Goal: Transaction & Acquisition: Purchase product/service

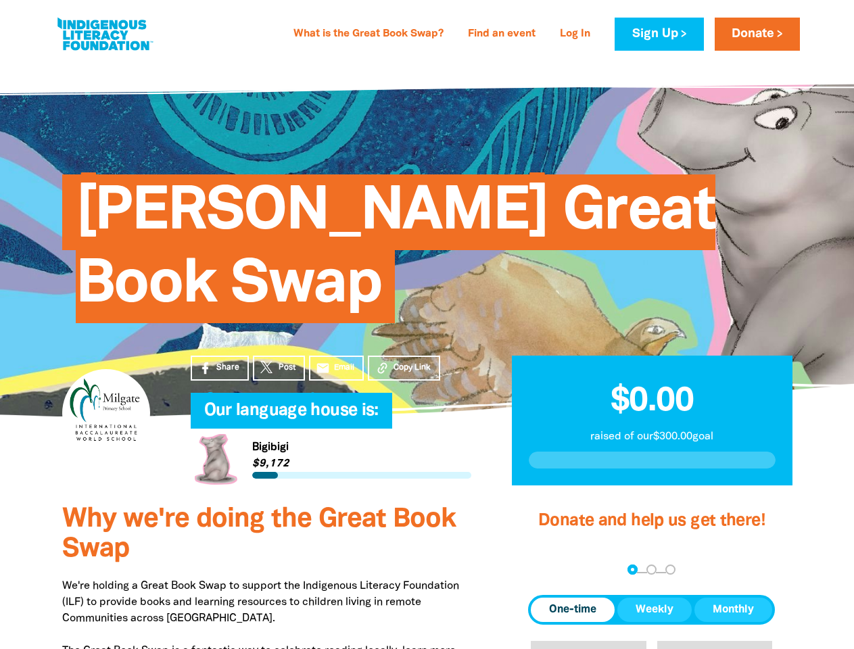
click at [427, 324] on div "[PERSON_NAME] Great Book Swap" at bounding box center [427, 238] width 771 height 274
click at [404, 368] on span "Copy Link" at bounding box center [411, 368] width 37 height 12
click at [546, 571] on div "arrow_back Back Step 1 Step 2 Step 3" at bounding box center [651, 570] width 247 height 16
click at [632, 570] on div "Navigate to step 1 of 3 to enter your donation amount" at bounding box center [632, 569] width 3 height 3
click at [573, 610] on span "One-time" at bounding box center [572, 610] width 47 height 16
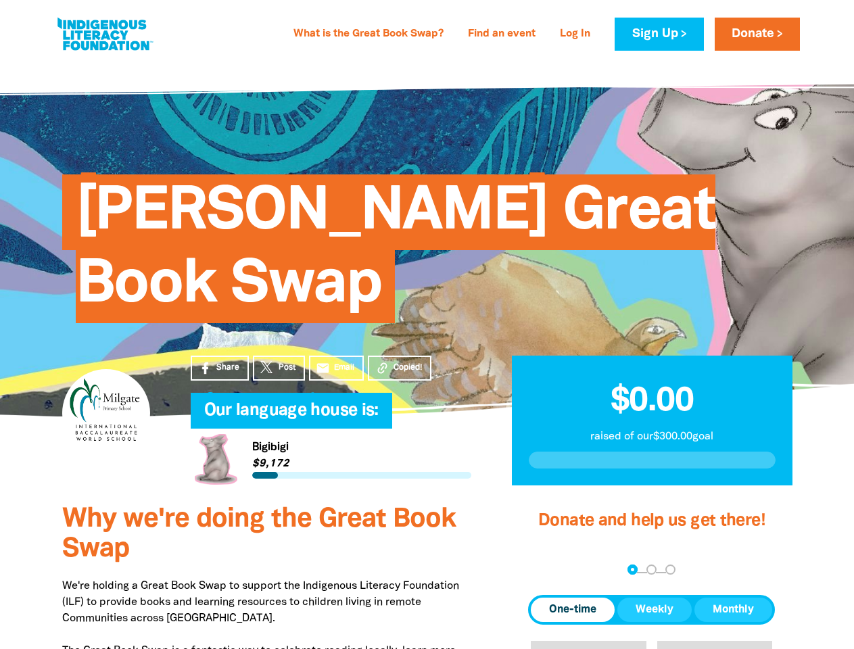
click at [654, 610] on span "Weekly" at bounding box center [654, 610] width 38 height 16
click at [733, 610] on span "Monthly" at bounding box center [732, 610] width 41 height 16
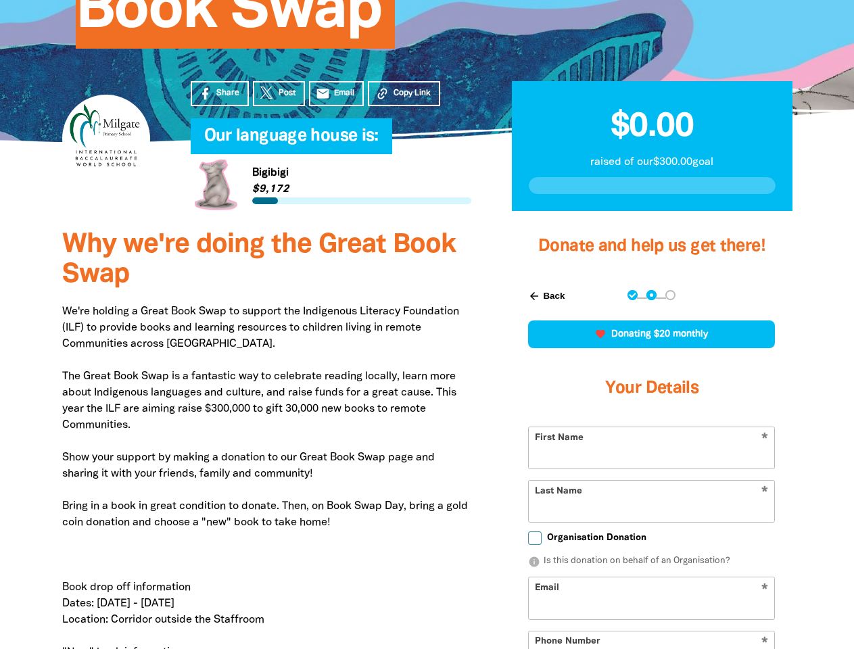
scroll to position [388, 0]
